Goal: Task Accomplishment & Management: Complete application form

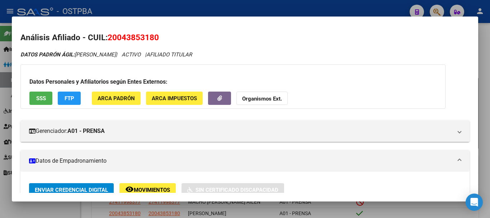
scroll to position [72, 0]
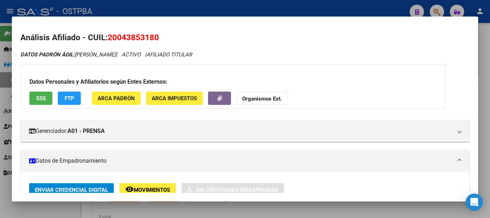
click at [49, 209] on div at bounding box center [245, 109] width 490 height 218
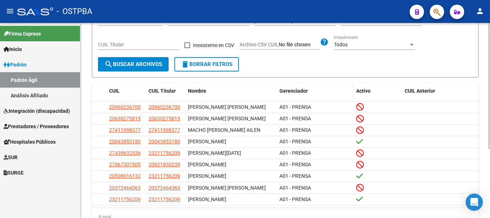
scroll to position [0, 0]
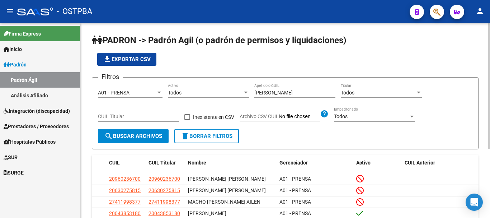
click at [270, 93] on input "[PERSON_NAME]" at bounding box center [294, 93] width 81 height 6
type input "f"
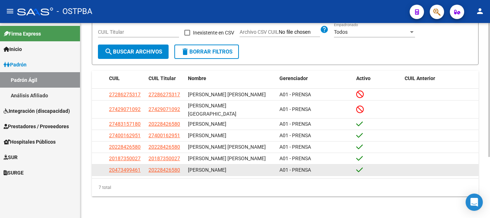
scroll to position [89, 0]
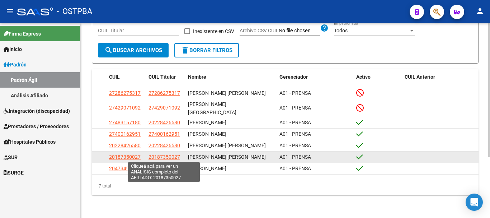
type input "[PERSON_NAME]"
click at [157, 154] on span "20187350027" at bounding box center [164, 157] width 32 height 6
type textarea "20187350027"
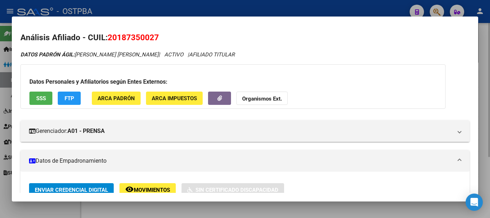
click at [173, 210] on div at bounding box center [245, 109] width 490 height 218
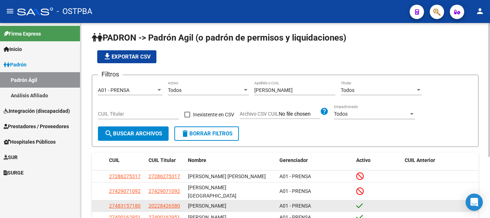
scroll to position [0, 0]
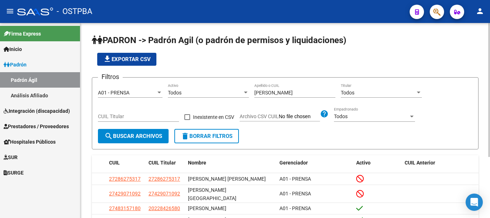
click at [275, 88] on div "[PERSON_NAME] Apellido o CUIL" at bounding box center [294, 90] width 81 height 14
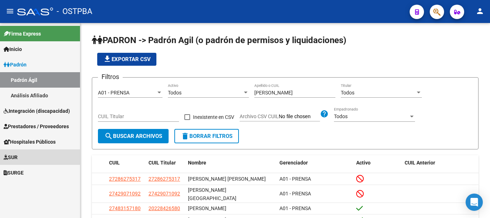
click at [16, 156] on span "SUR" at bounding box center [11, 157] width 14 height 8
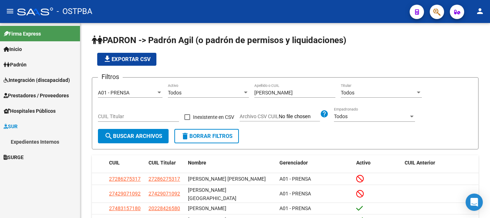
click at [37, 142] on link "Expedientes Internos" at bounding box center [40, 141] width 80 height 15
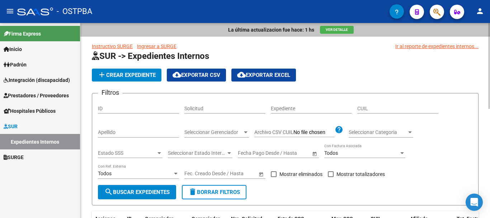
click at [129, 72] on span "add Crear Expediente" at bounding box center [126, 75] width 58 height 6
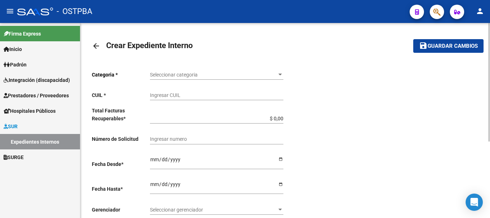
click at [95, 47] on mat-icon "arrow_back" at bounding box center [96, 46] width 9 height 9
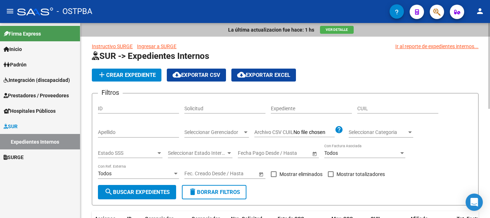
click at [109, 132] on input "Apellido" at bounding box center [138, 132] width 81 height 6
type input "[PERSON_NAME]"
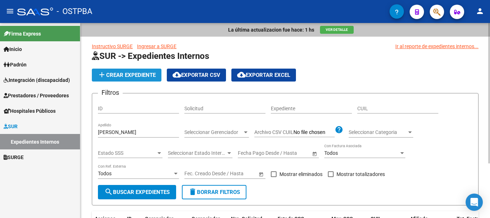
click at [122, 73] on span "add Crear Expediente" at bounding box center [126, 75] width 58 height 6
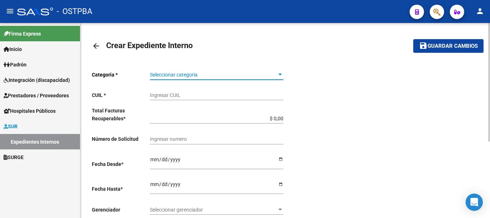
click at [280, 72] on div at bounding box center [280, 75] width 6 height 6
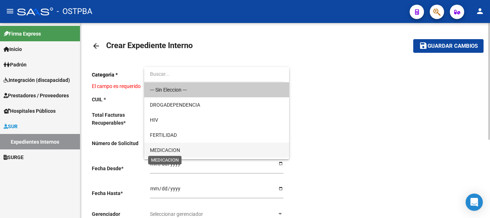
drag, startPoint x: 173, startPoint y: 151, endPoint x: 172, endPoint y: 147, distance: 3.7
click at [173, 149] on span "MEDICACION" at bounding box center [165, 150] width 30 height 6
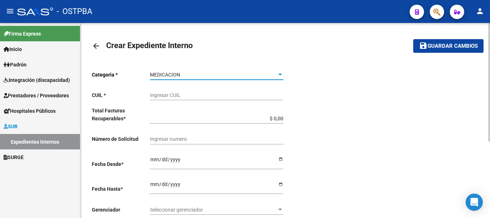
click at [153, 99] on div "Ingresar CUIL" at bounding box center [216, 93] width 133 height 14
click at [347, 105] on div at bounding box center [381, 163] width 193 height 196
click at [194, 95] on input "27-04785327" at bounding box center [216, 95] width 133 height 6
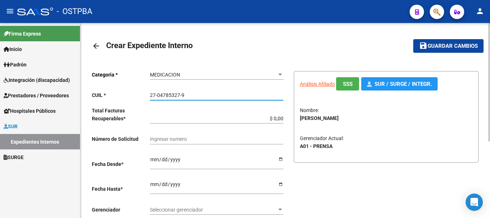
type input "27-04785327-9"
click at [282, 119] on input "$ 0,00" at bounding box center [216, 118] width 133 height 6
type input "$ 0,01"
click at [281, 156] on input "Ingresar desde" at bounding box center [216, 161] width 133 height 11
type input "[DATE]"
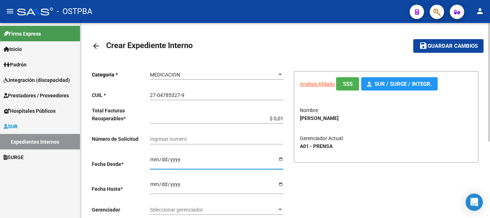
click at [279, 181] on input "Ingresar hasta" at bounding box center [216, 186] width 133 height 11
type input "[DATE]"
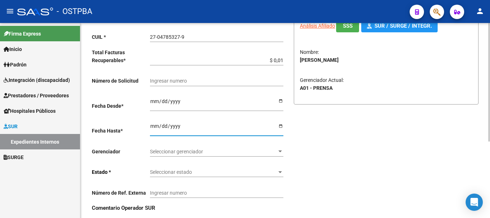
scroll to position [72, 0]
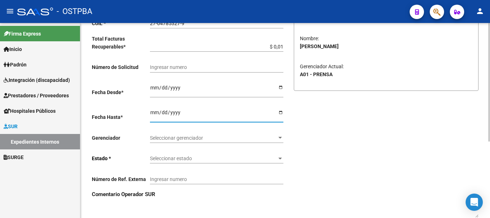
click at [278, 138] on div at bounding box center [280, 138] width 4 height 2
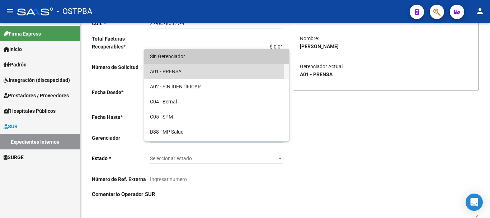
click at [176, 71] on span "A01 - PRENSA" at bounding box center [216, 71] width 133 height 15
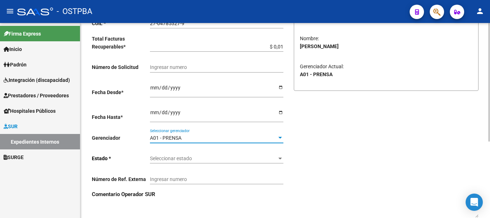
click at [281, 157] on div at bounding box center [280, 158] width 6 height 6
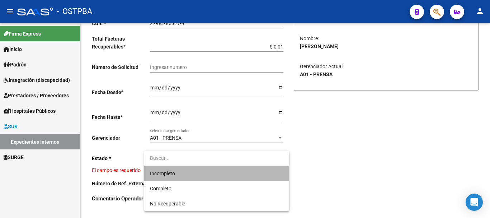
click at [157, 176] on span "Incompleto" at bounding box center [216, 173] width 133 height 15
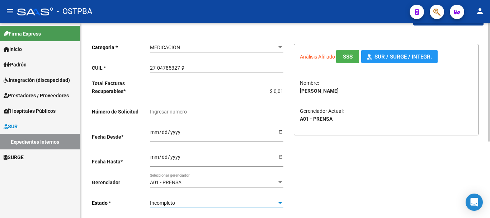
scroll to position [0, 0]
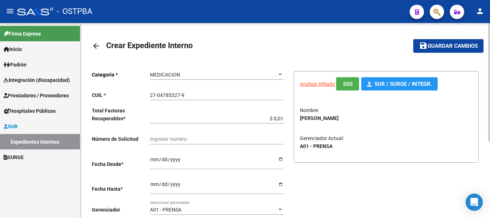
click at [449, 42] on button "save Guardar cambios" at bounding box center [448, 45] width 70 height 13
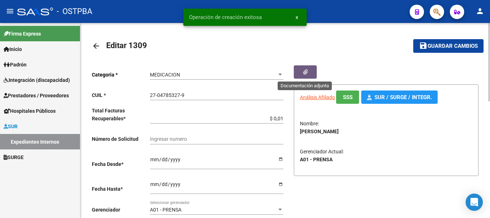
click at [301, 70] on button "button" at bounding box center [305, 71] width 23 height 13
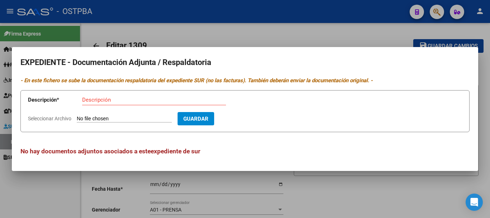
click at [88, 99] on input "Descripción" at bounding box center [154, 99] width 144 height 6
type input "Receta Capiello"
click at [103, 115] on input "Seleccionar Archivo" at bounding box center [124, 118] width 95 height 7
type input "C:\fakepath\Receta [PERSON_NAME] _20251013_0001.pdf"
click at [250, 115] on span "Guardar" at bounding box center [237, 118] width 25 height 6
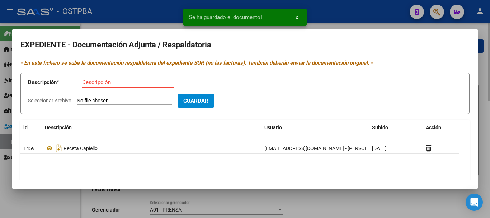
click at [353, 199] on div at bounding box center [245, 109] width 490 height 218
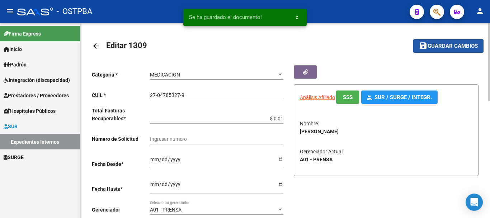
click at [442, 45] on span "Guardar cambios" at bounding box center [452, 46] width 50 height 6
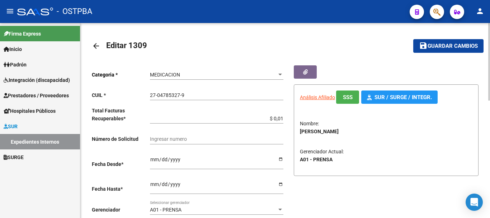
click at [95, 43] on mat-icon "arrow_back" at bounding box center [96, 46] width 9 height 9
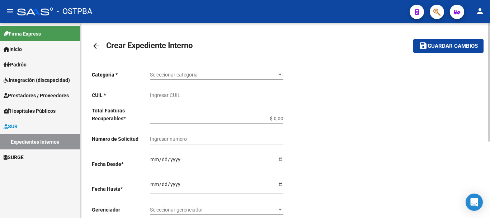
click at [94, 46] on mat-icon "arrow_back" at bounding box center [96, 46] width 9 height 9
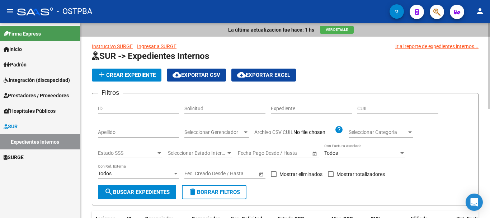
click at [127, 132] on input "Apellido" at bounding box center [138, 132] width 81 height 6
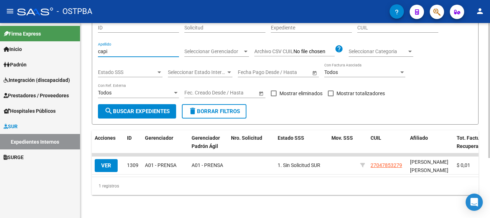
scroll to position [87, 0]
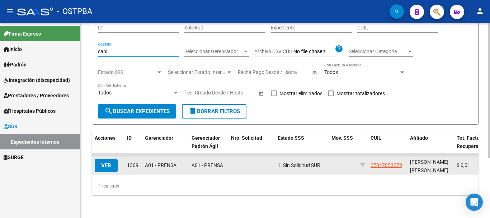
type input "capi"
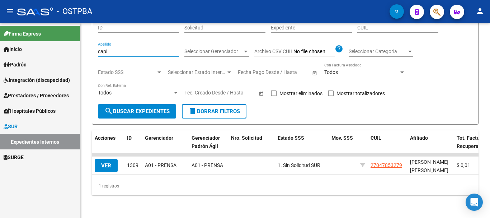
click at [105, 162] on span "VER" at bounding box center [106, 165] width 10 height 6
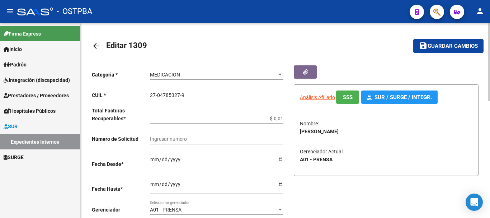
click at [307, 63] on div at bounding box center [285, 61] width 386 height 8
click at [308, 71] on button "button" at bounding box center [305, 71] width 23 height 13
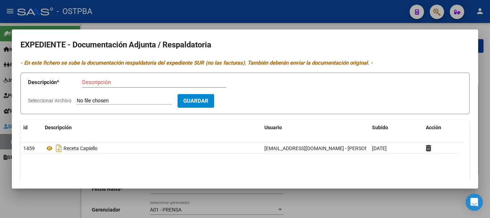
click at [106, 79] on input "Descripción" at bounding box center [154, 82] width 144 height 6
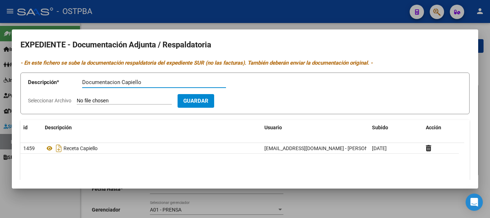
type input "Documentacion Capiello"
click at [114, 103] on input "Seleccionar Archivo" at bounding box center [124, 100] width 95 height 7
type input "C:\fakepath\Documentacion Capiello_20251013_0001.pdf"
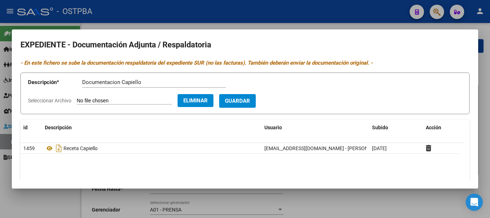
click at [250, 100] on span "Guardar" at bounding box center [237, 101] width 25 height 6
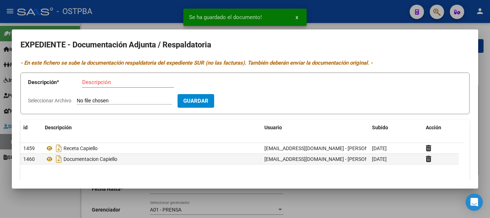
click at [363, 204] on div at bounding box center [245, 109] width 490 height 218
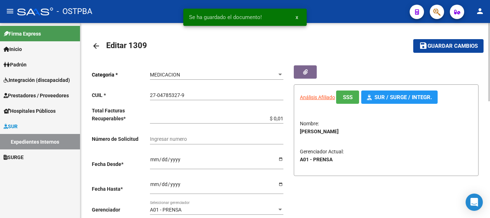
click at [432, 46] on span "Guardar cambios" at bounding box center [452, 46] width 50 height 6
click at [95, 46] on mat-icon "arrow_back" at bounding box center [96, 46] width 9 height 9
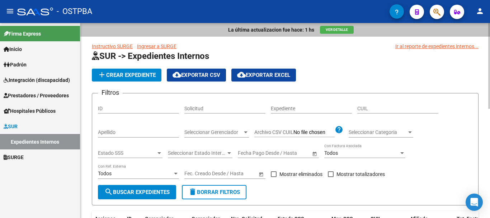
click at [18, 48] on span "Inicio" at bounding box center [13, 49] width 18 height 8
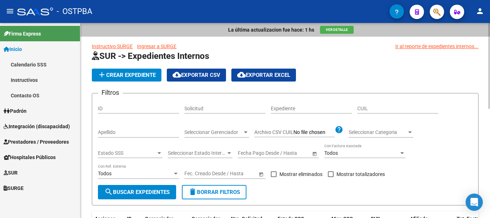
click at [22, 110] on span "Padrón" at bounding box center [15, 111] width 23 height 8
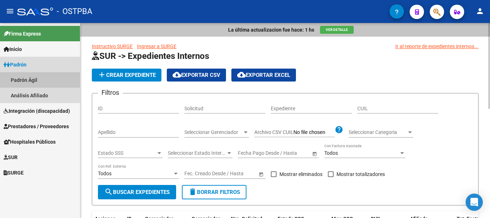
click at [32, 79] on link "Padrón Ágil" at bounding box center [40, 79] width 80 height 15
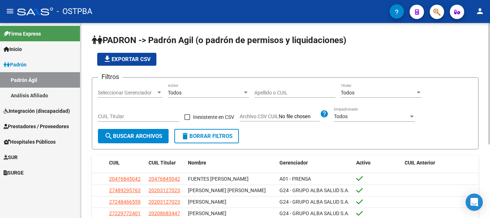
click at [158, 94] on div at bounding box center [159, 93] width 6 height 6
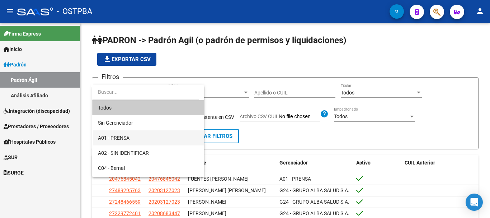
click at [119, 133] on span "A01 - PRENSA" at bounding box center [148, 137] width 100 height 15
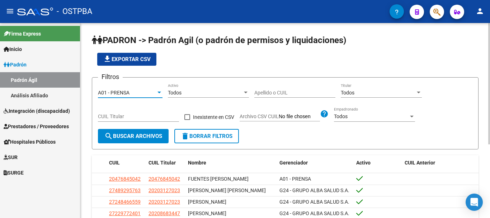
click at [272, 90] on input "Apellido o CUIL" at bounding box center [294, 93] width 81 height 6
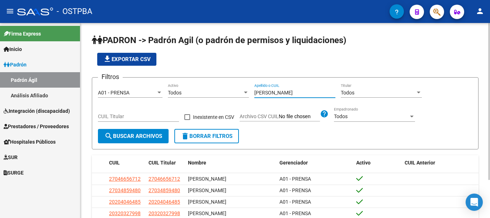
scroll to position [36, 0]
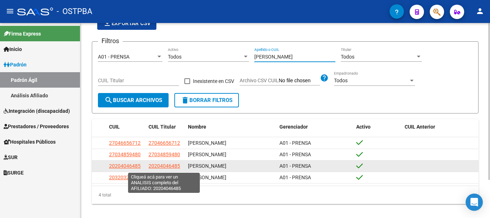
type input "[PERSON_NAME]"
click at [164, 166] on span "20204046485" at bounding box center [164, 166] width 32 height 6
type textarea "20204046485"
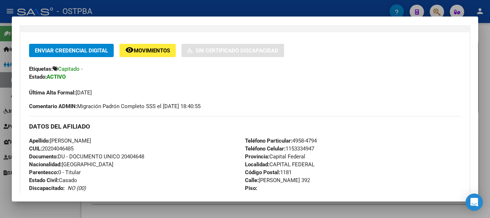
scroll to position [0, 0]
